Goal: Task Accomplishment & Management: Use online tool/utility

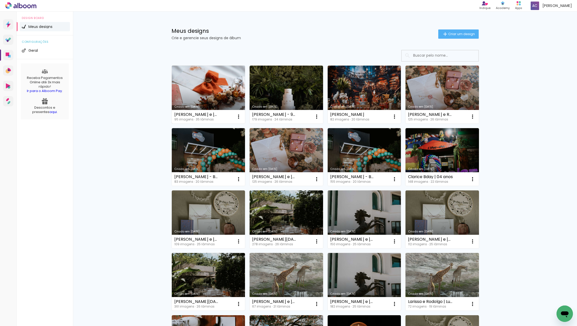
click at [213, 86] on link "Criado em [DATE]" at bounding box center [208, 95] width 73 height 58
